Goal: Task Accomplishment & Management: Complete application form

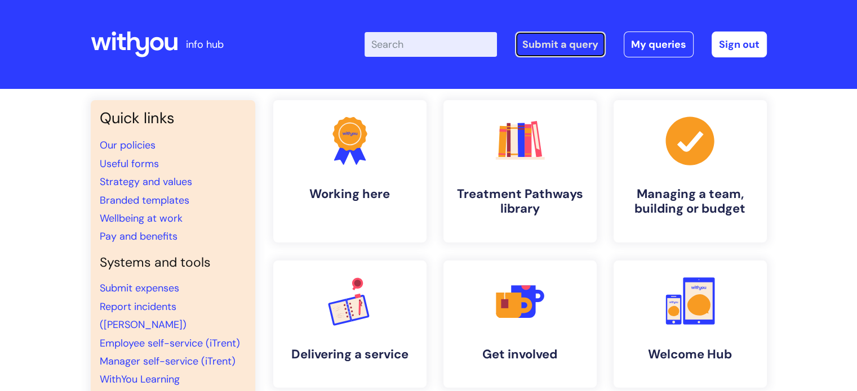
click at [552, 36] on link "Submit a query" at bounding box center [560, 45] width 91 height 26
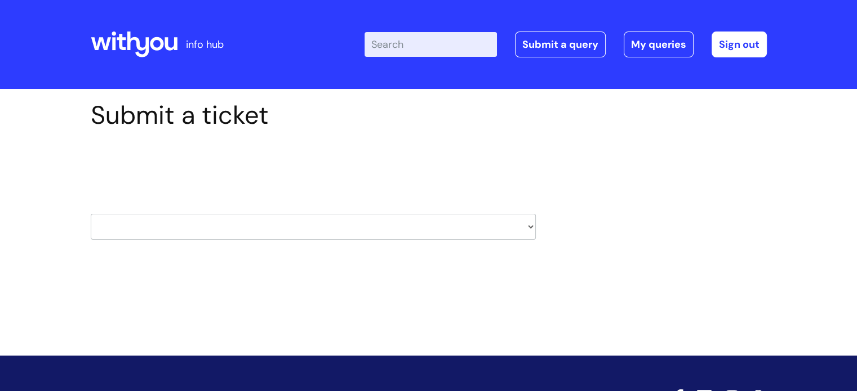
click at [342, 227] on select "HR / People IT and Support Clinical Drug Alerts Finance Accounts Data Support T…" at bounding box center [313, 227] width 445 height 26
select select "finance_accounts"
click at [91, 214] on select "HR / People IT and Support Clinical Drug Alerts Finance Accounts Data Support T…" at bounding box center [313, 227] width 445 height 26
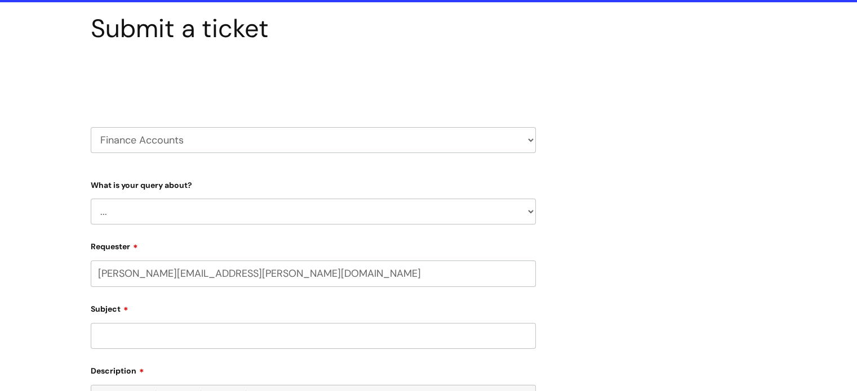
select select "80004418364"
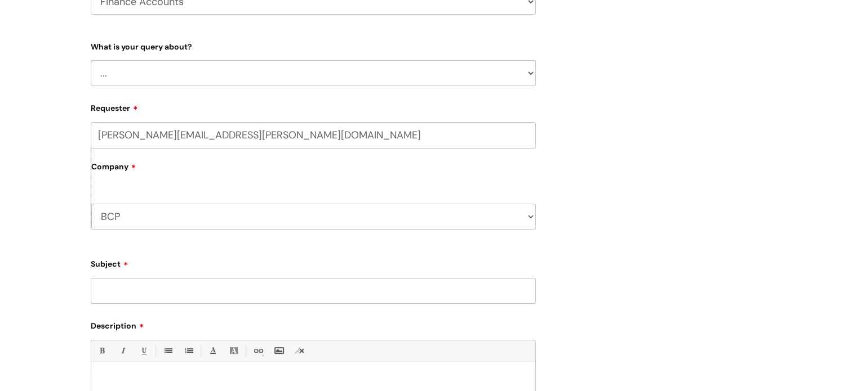
click at [237, 84] on select "... Finance Systems Finance Requests (inc. Expenses) Invoices Research" at bounding box center [313, 73] width 445 height 26
click at [91, 60] on select "... Finance Systems Finance Requests (inc. Expenses) Invoices Research" at bounding box center [313, 73] width 445 height 26
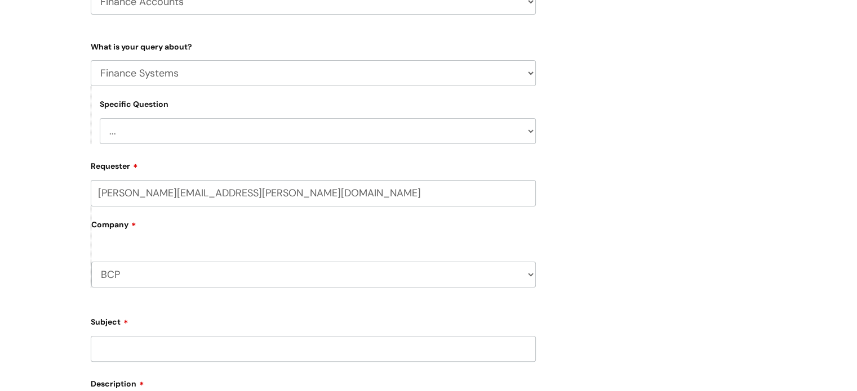
click at [217, 139] on select "... Concur + Basware Exchequer" at bounding box center [318, 131] width 436 height 26
click at [216, 79] on select "... Finance Systems Finance Requests (inc. Expenses) Invoices Research" at bounding box center [313, 73] width 445 height 26
click at [216, 78] on select "... Finance Systems Finance Requests (inc. Expenses) Invoices Research" at bounding box center [313, 73] width 445 height 26
click at [203, 82] on select "... Finance Systems Finance Requests (inc. Expenses) Invoices Research" at bounding box center [313, 73] width 445 height 26
select select "Finance Requests (inc. Expenses)"
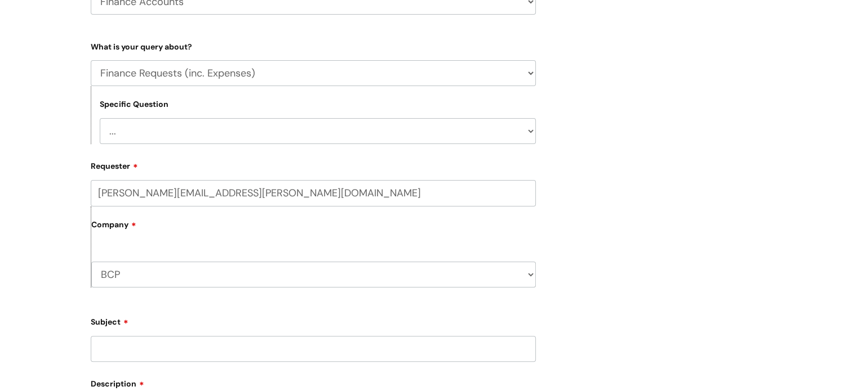
click at [91, 60] on select "... Finance Systems Finance Requests (inc. Expenses) Invoices Research" at bounding box center [313, 73] width 445 height 26
click at [189, 139] on select "... Budgets Expenses Getting Edits/Revisions New Supplier Purchase cards/ [PERS…" at bounding box center [318, 131] width 436 height 26
select select "Expenses"
click at [100, 118] on select "... Budgets Expenses Getting Edits/Revisions New Supplier Purchase cards/ [PERS…" at bounding box center [318, 131] width 436 height 26
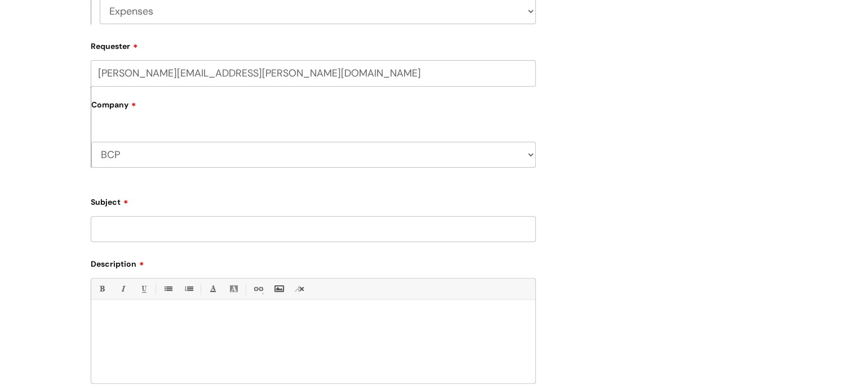
scroll to position [394, 0]
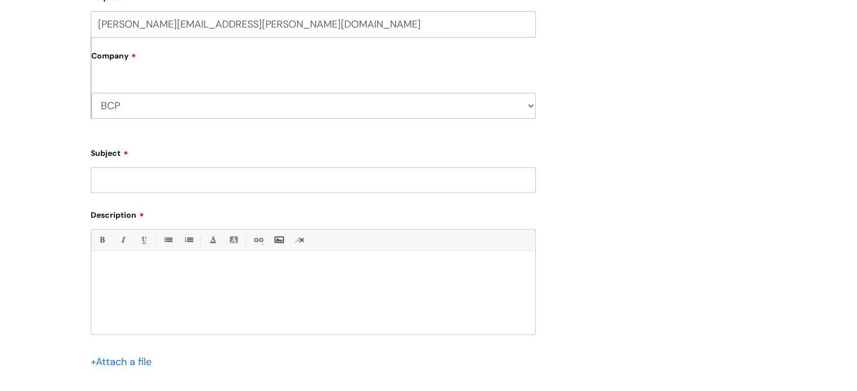
click at [187, 187] on input "Subject" at bounding box center [313, 180] width 445 height 26
type input "F"
type input "Expenses going to wrong person"
click at [196, 273] on p at bounding box center [313, 270] width 427 height 10
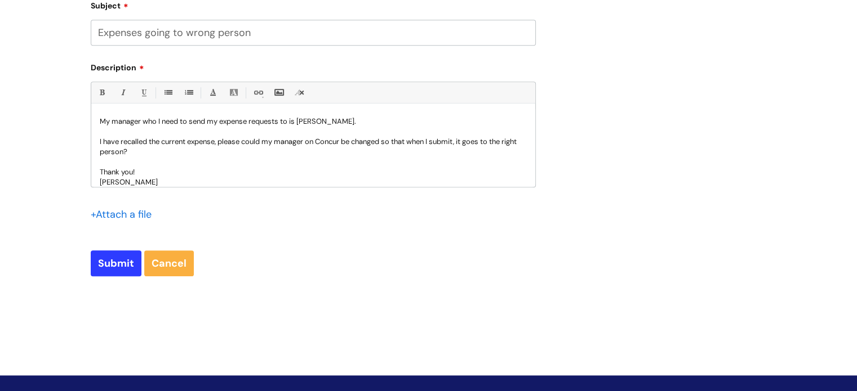
scroll to position [616, 0]
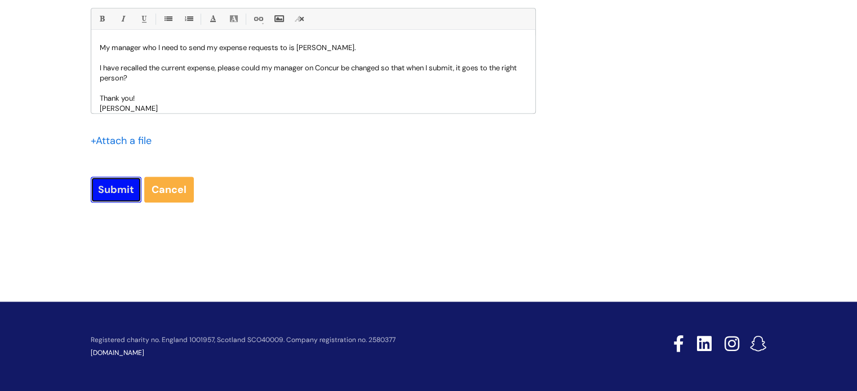
click at [125, 186] on input "Submit" at bounding box center [116, 190] width 51 height 26
type input "Please Wait..."
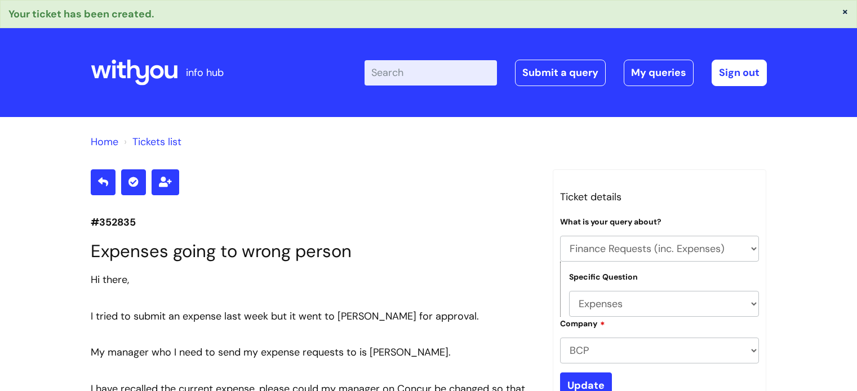
select select "Finance Requests (inc. Expenses)"
select select "Expenses"
